Goal: Task Accomplishment & Management: Use online tool/utility

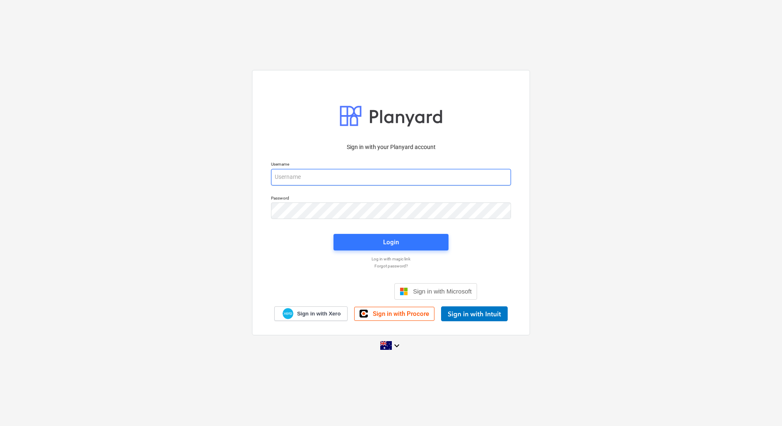
click at [305, 175] on input "email" at bounding box center [391, 177] width 240 height 17
type input "[EMAIL_ADDRESS][DOMAIN_NAME]"
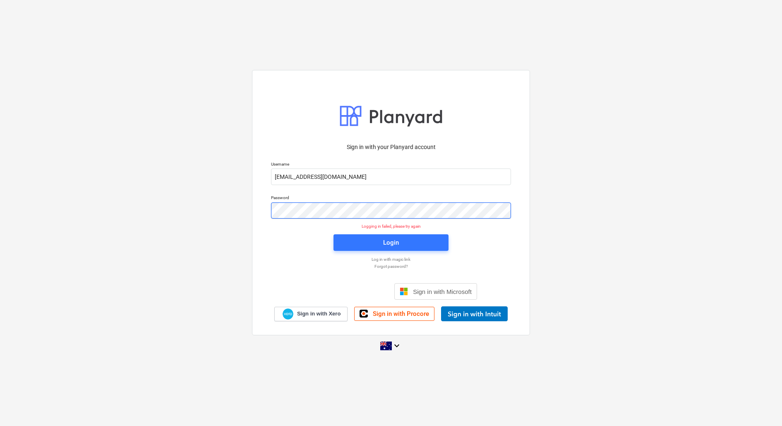
click at [190, 209] on div "Sign in with your Planyard account Username [EMAIL_ADDRESS][DOMAIN_NAME] Passwo…" at bounding box center [391, 212] width 782 height 299
click at [229, 210] on div "Sign in with your Planyard account Username [EMAIL_ADDRESS][DOMAIN_NAME] Passwo…" at bounding box center [391, 212] width 782 height 299
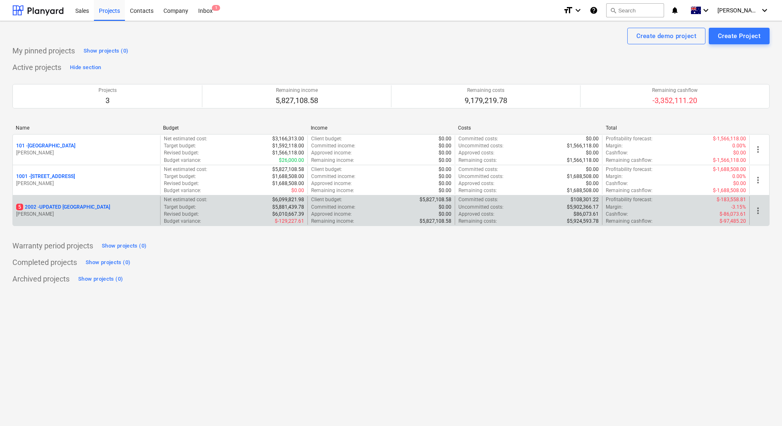
click at [149, 206] on div "5 2002 - UPDATED [GEOGRAPHIC_DATA]" at bounding box center [86, 207] width 141 height 7
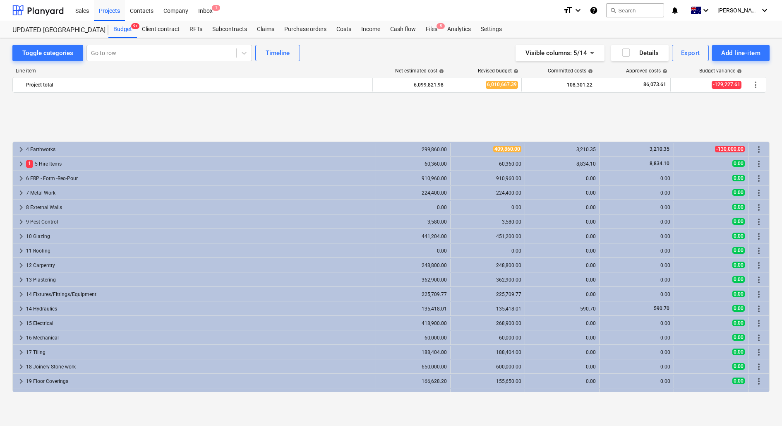
scroll to position [662, 0]
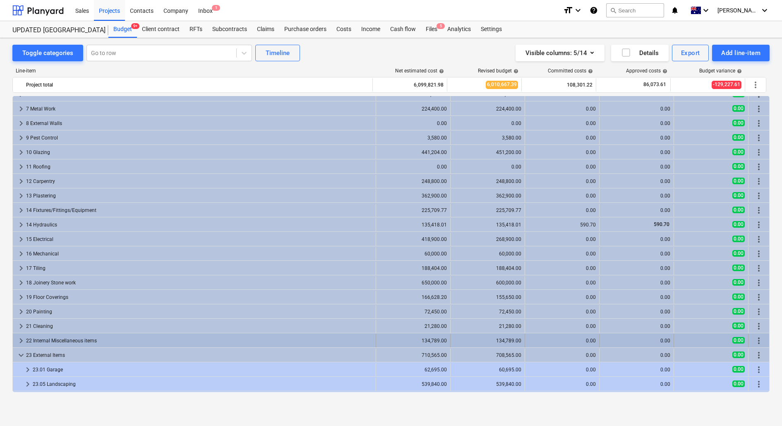
click at [67, 338] on div "22 Internal Miscellaneous items" at bounding box center [199, 340] width 347 height 13
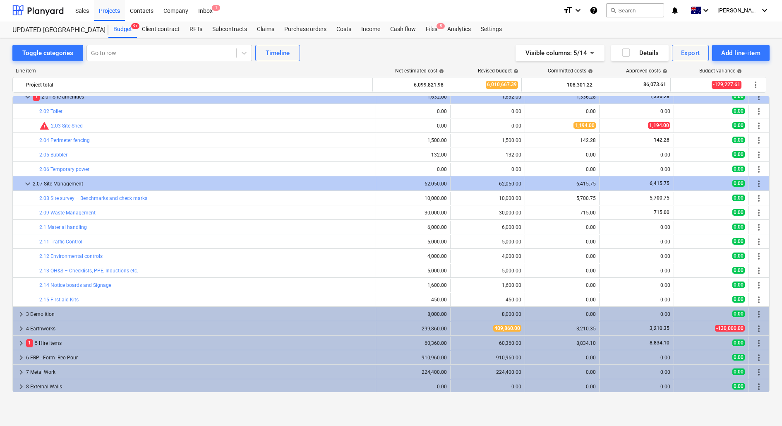
scroll to position [321, 0]
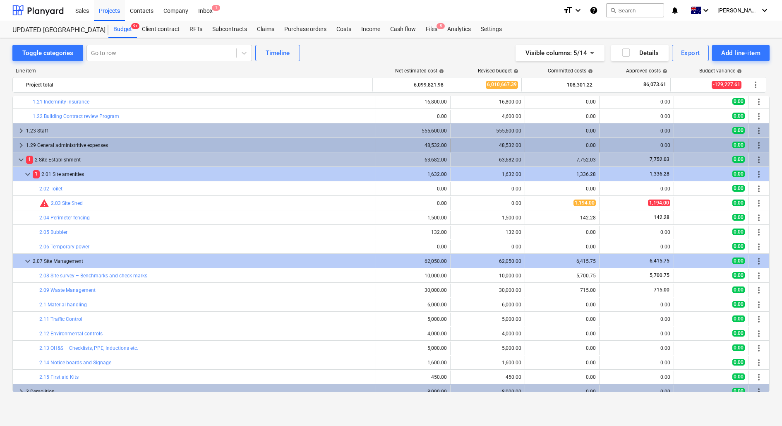
click at [124, 144] on div "1.29 General administritive expenses" at bounding box center [199, 145] width 347 height 13
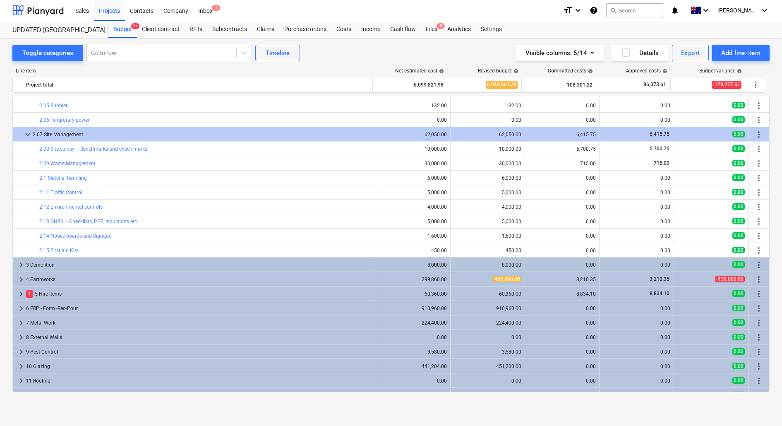
scroll to position [559, 0]
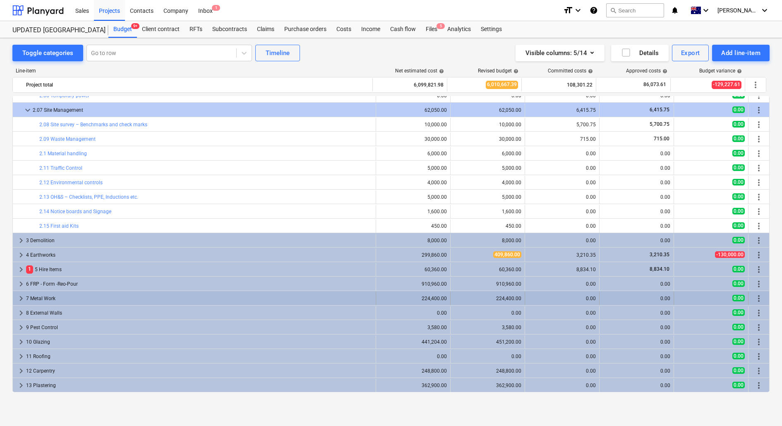
click at [101, 292] on div "7 Metal Work" at bounding box center [199, 298] width 347 height 13
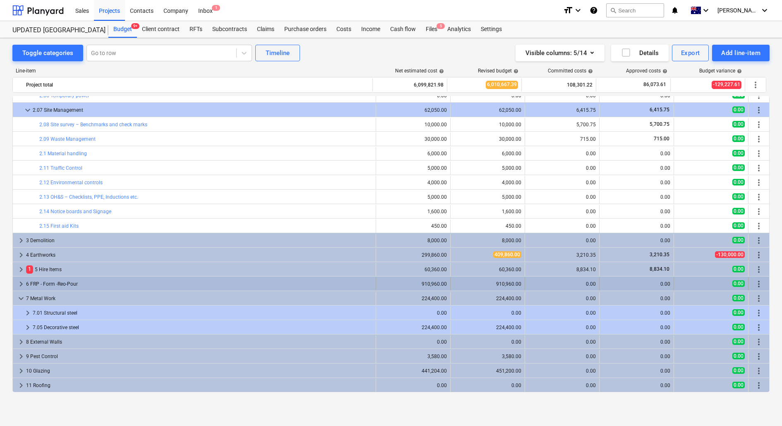
click at [88, 285] on div "6 FRP - Form -Reo-Pour" at bounding box center [199, 283] width 347 height 13
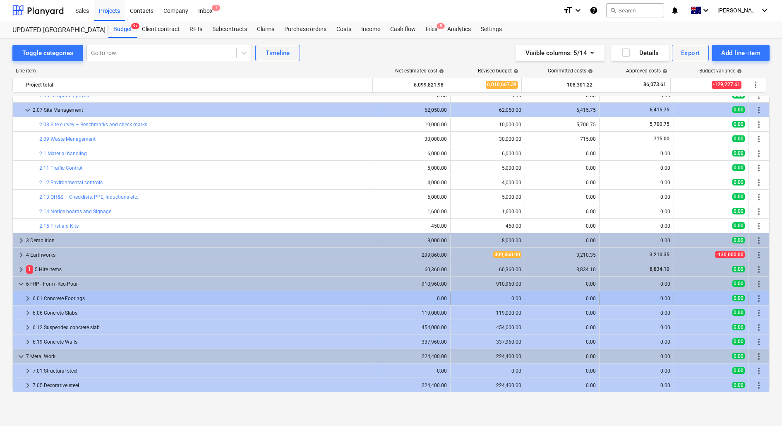
click at [110, 292] on div "6.01 Concrete Footings" at bounding box center [203, 298] width 340 height 13
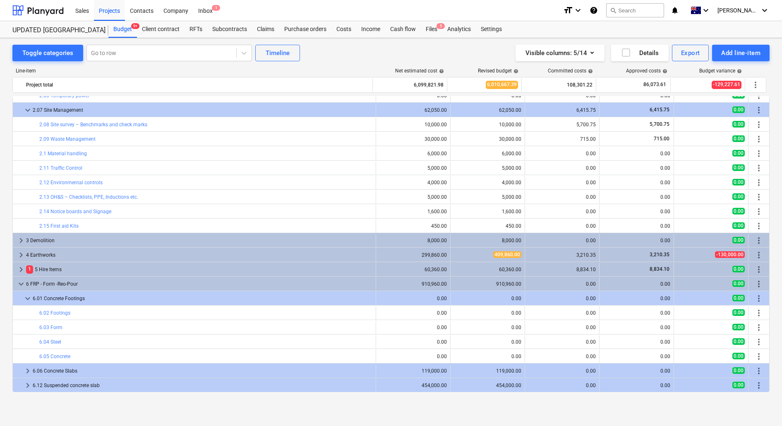
scroll to position [584, 0]
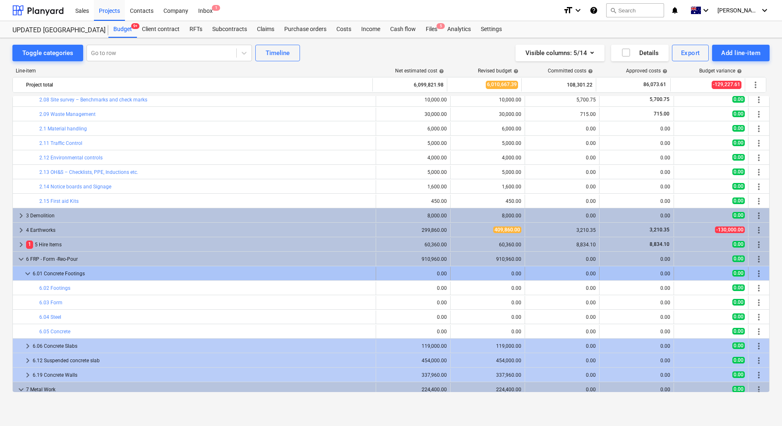
click at [108, 272] on div "6.01 Concrete Footings" at bounding box center [203, 273] width 340 height 13
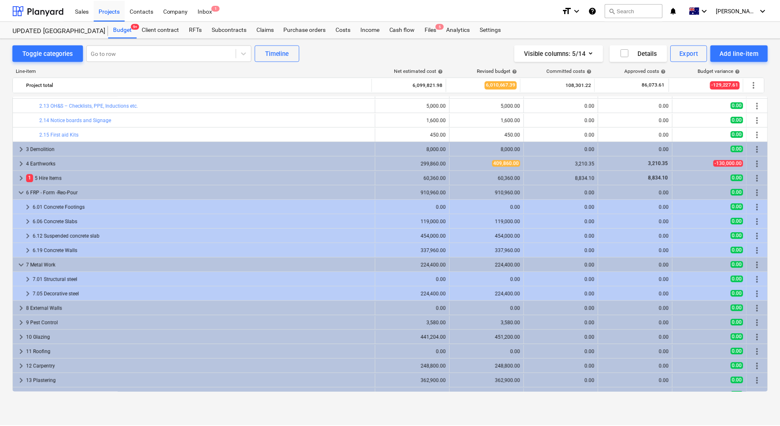
scroll to position [649, 0]
click at [425, 32] on div "Files 5" at bounding box center [432, 29] width 22 height 17
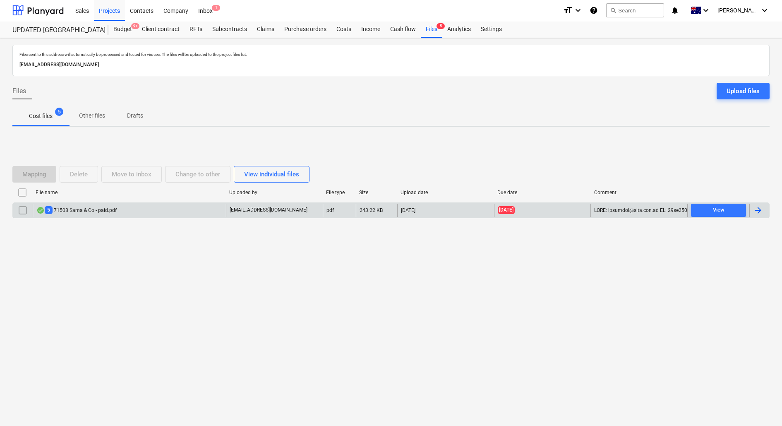
click at [166, 213] on div "5 71508 Sama & Co - paid.pdf" at bounding box center [129, 210] width 193 height 13
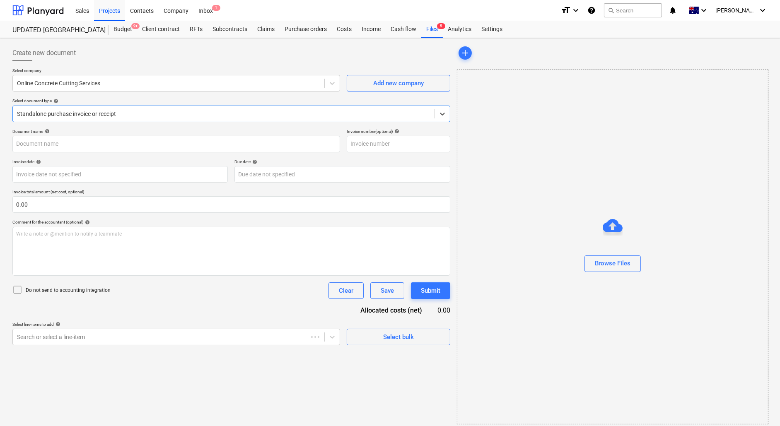
type input "00071508"
type input "[DATE]"
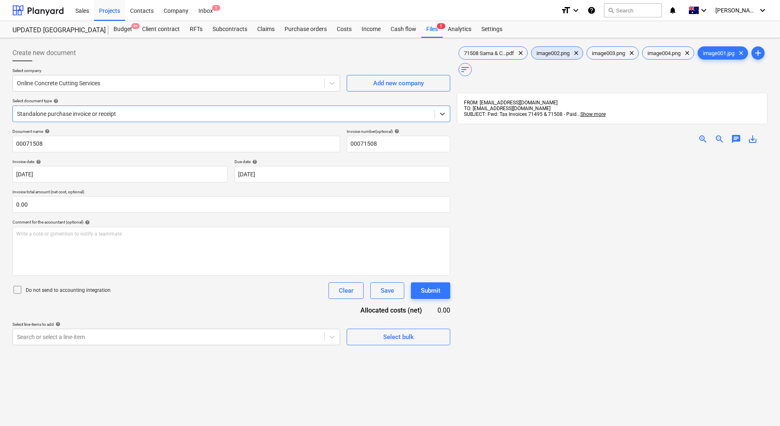
click at [560, 51] on span "image002.png" at bounding box center [552, 53] width 43 height 6
click at [576, 51] on span "clear" at bounding box center [576, 53] width 10 height 10
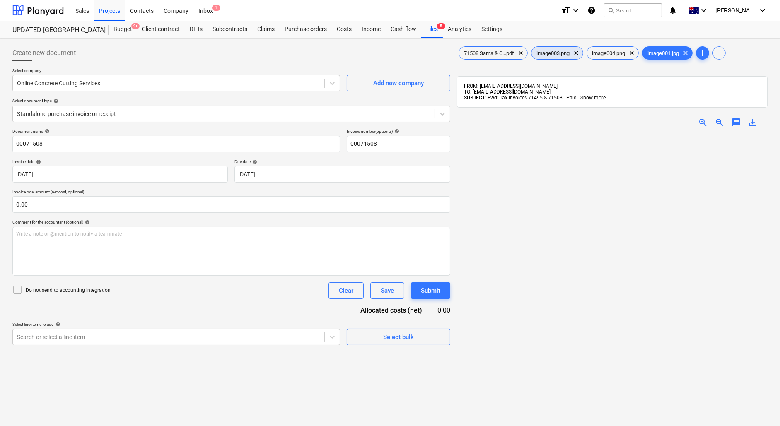
click at [576, 51] on span "clear" at bounding box center [576, 53] width 10 height 10
click at [576, 51] on span "clear" at bounding box center [574, 53] width 10 height 10
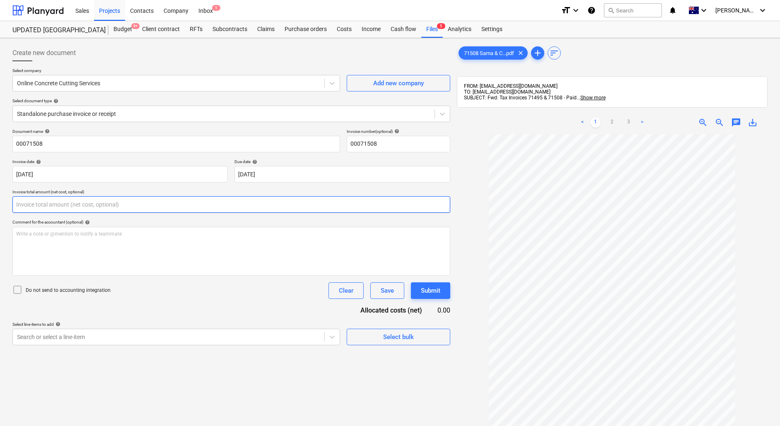
click at [36, 202] on input "text" at bounding box center [231, 204] width 438 height 17
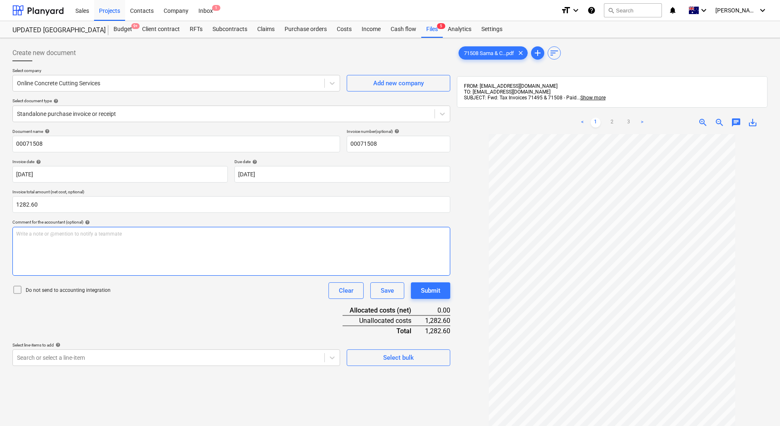
type input "1,282.60"
click at [43, 241] on div "Write a note or @mention to notify a teammate [PERSON_NAME]" at bounding box center [231, 251] width 438 height 49
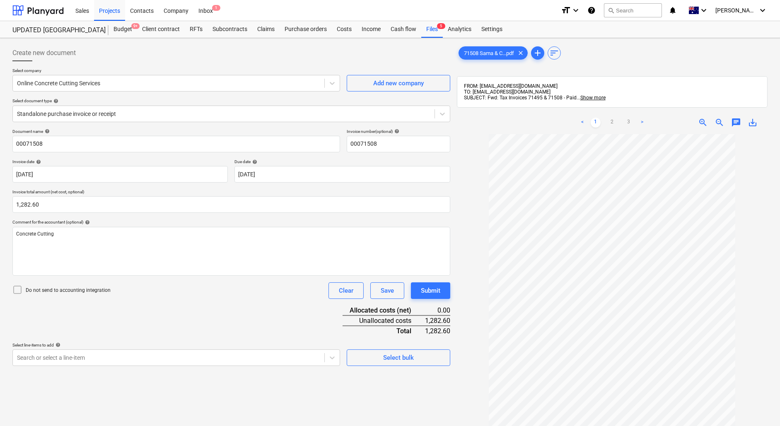
click at [218, 304] on div "Document name help 00071508 Invoice number (optional) help 00071508 Invoice dat…" at bounding box center [231, 247] width 438 height 237
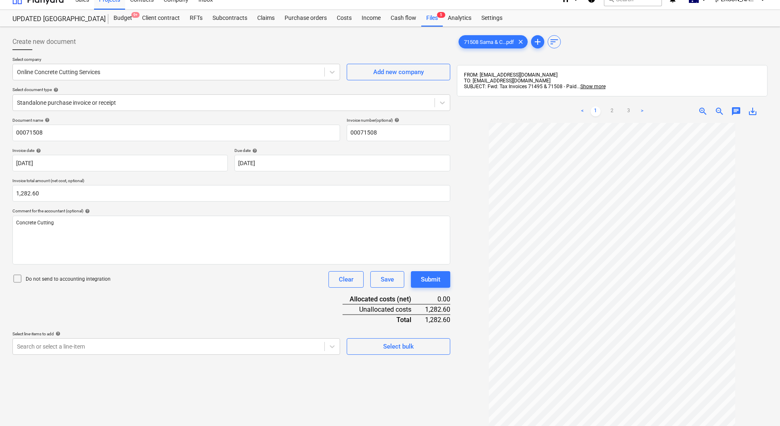
scroll to position [15, 0]
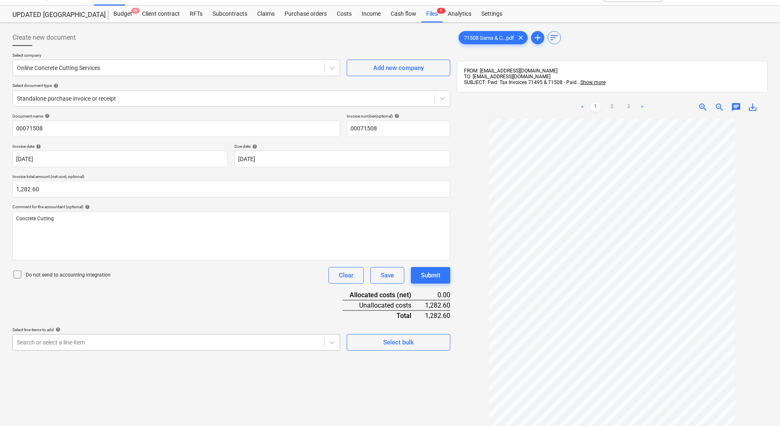
click at [248, 349] on body "Sales Projects Contacts Company Inbox 1 format_size keyboard_arrow_down help se…" at bounding box center [390, 198] width 780 height 426
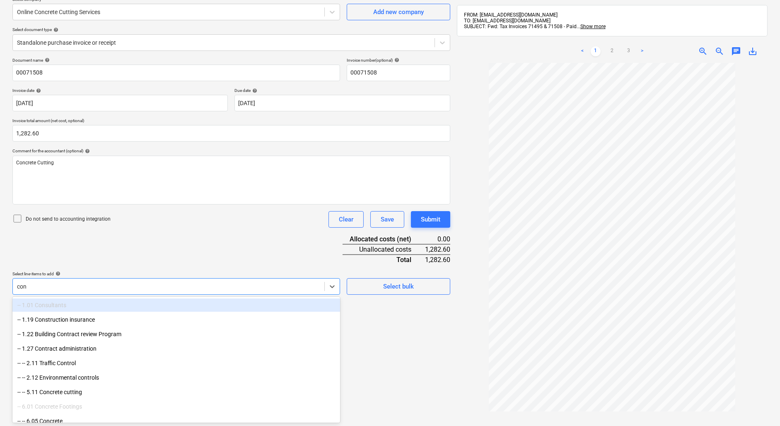
type input "conc"
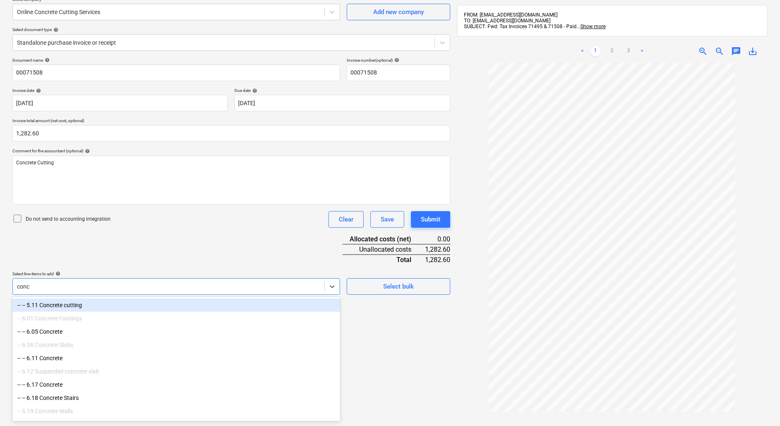
click at [88, 307] on div "-- -- 5.11 Concrete cutting" at bounding box center [175, 304] width 327 height 13
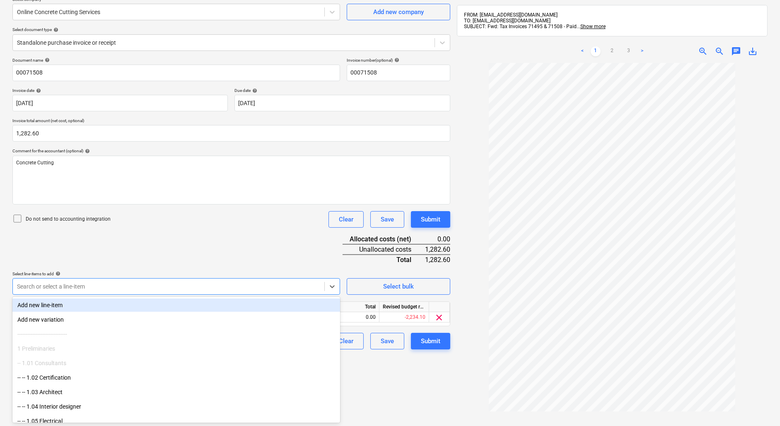
click at [378, 393] on div "Create new document Select company Online Concrete Cutting Services Add new com…" at bounding box center [231, 219] width 444 height 499
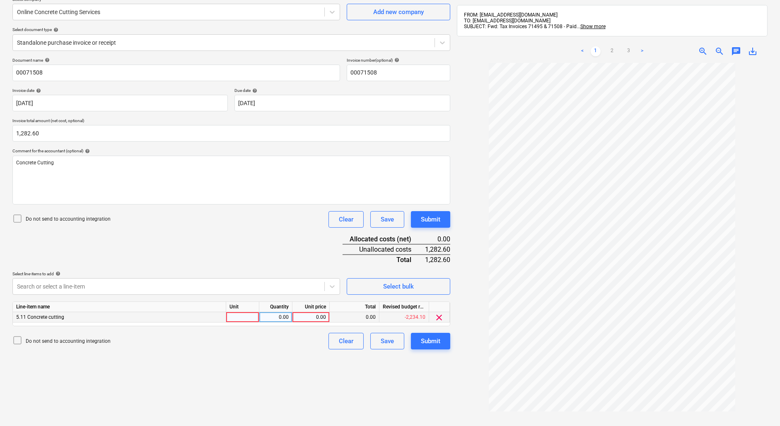
click at [253, 316] on div at bounding box center [242, 317] width 33 height 10
type input "1"
click at [283, 317] on div "0.00" at bounding box center [275, 317] width 26 height 10
type input "1"
click at [319, 316] on div "0.00" at bounding box center [311, 317] width 30 height 10
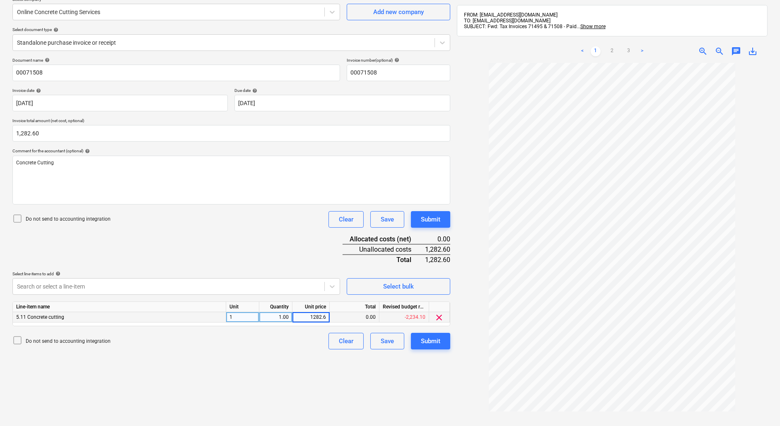
type input "1282.60"
click at [296, 368] on div "Create new document Select company Online Concrete Cutting Services Add new com…" at bounding box center [231, 219] width 444 height 499
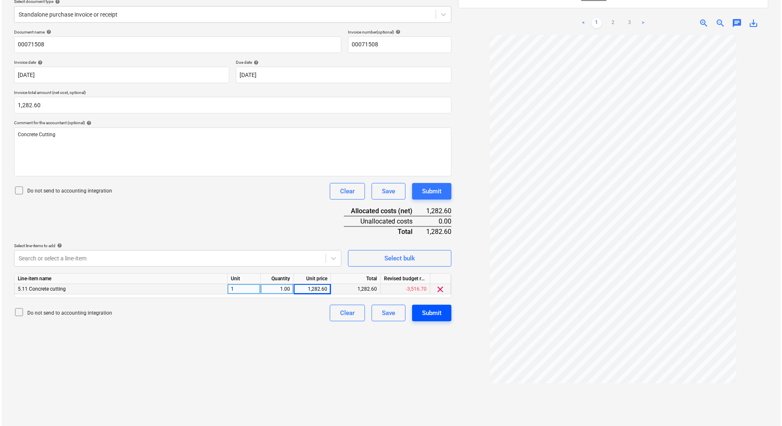
scroll to position [100, 0]
click at [435, 314] on div "Submit" at bounding box center [430, 312] width 19 height 11
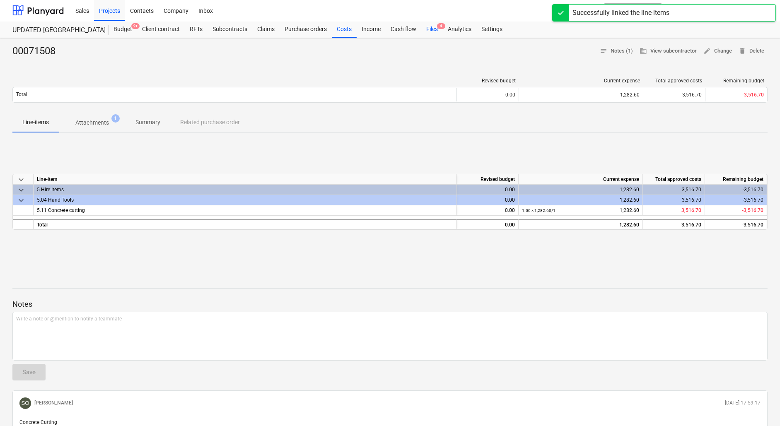
click at [438, 28] on span "4" at bounding box center [441, 26] width 8 height 6
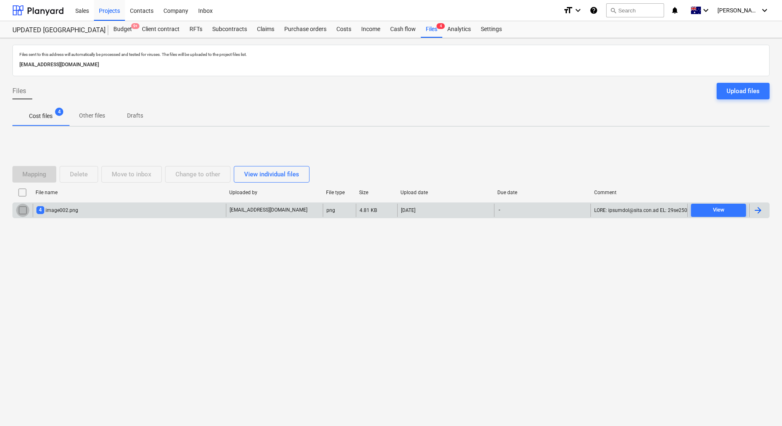
click at [22, 209] on input "checkbox" at bounding box center [22, 210] width 13 height 13
click at [84, 175] on div "Delete" at bounding box center [79, 174] width 18 height 11
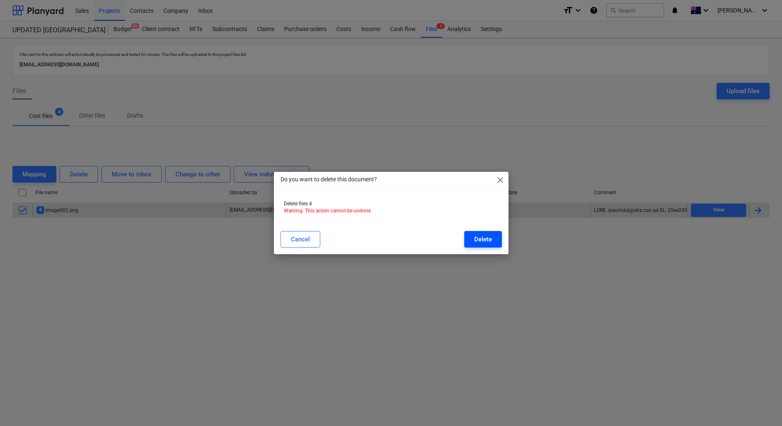
click at [468, 240] on button "Delete" at bounding box center [483, 239] width 38 height 17
